Goal: Transaction & Acquisition: Obtain resource

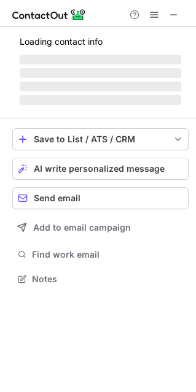
scroll to position [286, 196]
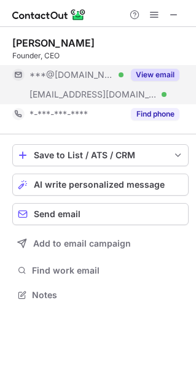
click at [158, 74] on button "View email" at bounding box center [155, 75] width 48 height 12
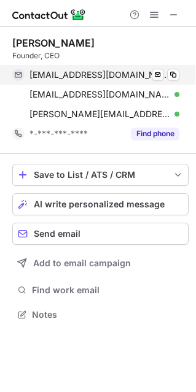
scroll to position [306, 196]
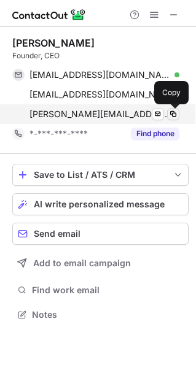
click at [174, 113] on span at bounding box center [173, 114] width 10 height 10
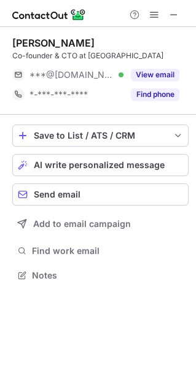
scroll to position [6, 6]
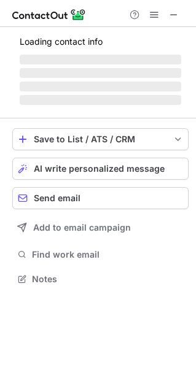
scroll to position [6, 6]
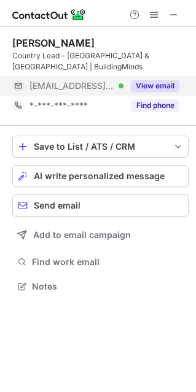
click at [147, 80] on button "View email" at bounding box center [155, 86] width 48 height 12
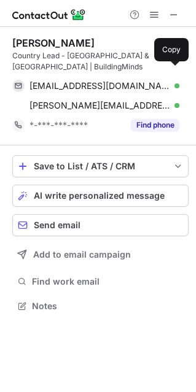
scroll to position [286, 196]
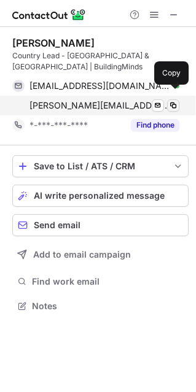
click at [174, 101] on span at bounding box center [173, 106] width 10 height 10
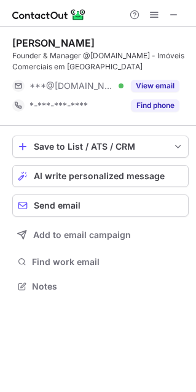
scroll to position [277, 196]
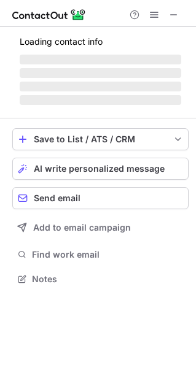
scroll to position [297, 196]
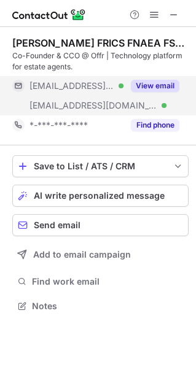
click at [145, 90] on button "View email" at bounding box center [155, 86] width 48 height 12
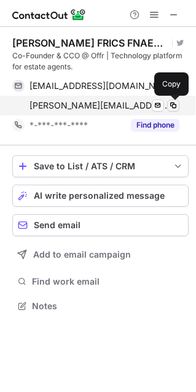
click at [170, 107] on span at bounding box center [173, 106] width 10 height 10
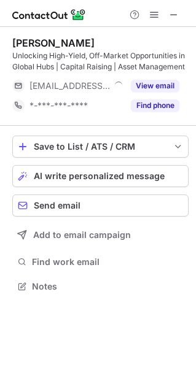
scroll to position [277, 196]
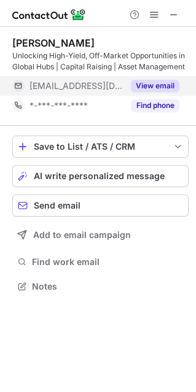
click at [166, 82] on button "View email" at bounding box center [155, 86] width 48 height 12
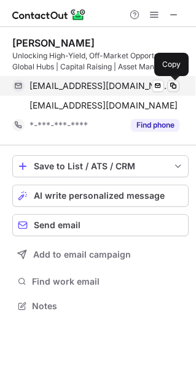
click at [172, 85] on span at bounding box center [173, 86] width 10 height 10
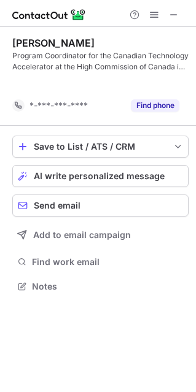
scroll to position [258, 196]
